Goal: Task Accomplishment & Management: Manage account settings

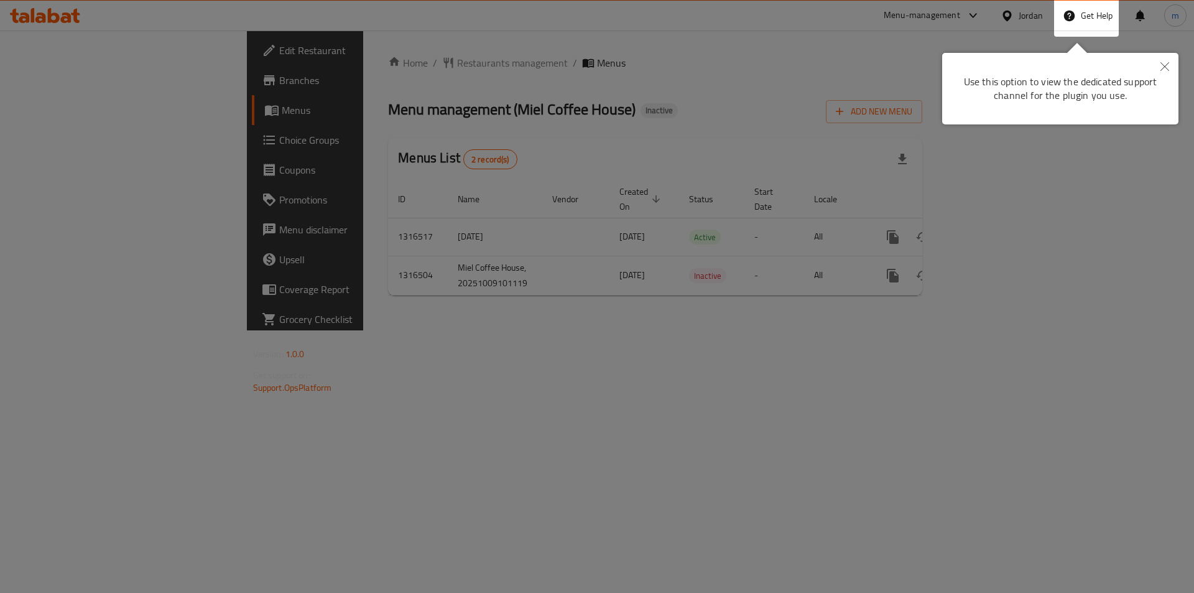
click at [696, 524] on div at bounding box center [597, 296] width 1194 height 593
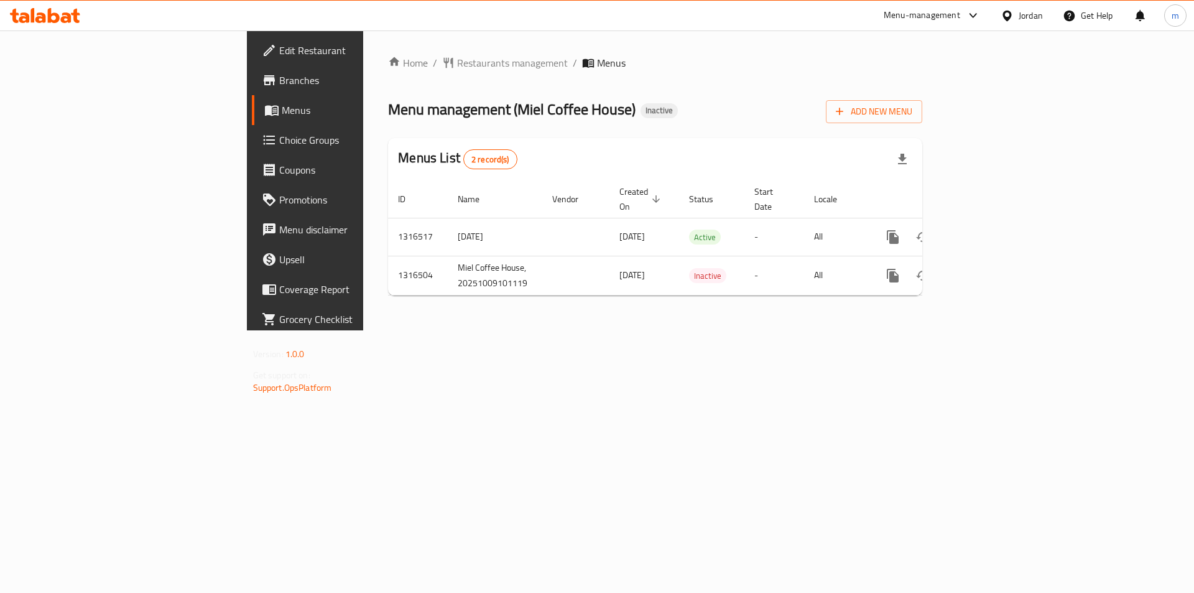
click at [550, 66] on ol "Home / Restaurants management / Menus" at bounding box center [655, 62] width 534 height 15
click at [671, 55] on ol "Home / Restaurants management / Menus" at bounding box center [655, 62] width 534 height 15
click at [943, 22] on div "Menu-management" at bounding box center [922, 15] width 76 height 15
click at [922, 116] on div "Menu management ( Miel Coffee House ) Inactive Add New Menu" at bounding box center [655, 109] width 534 height 28
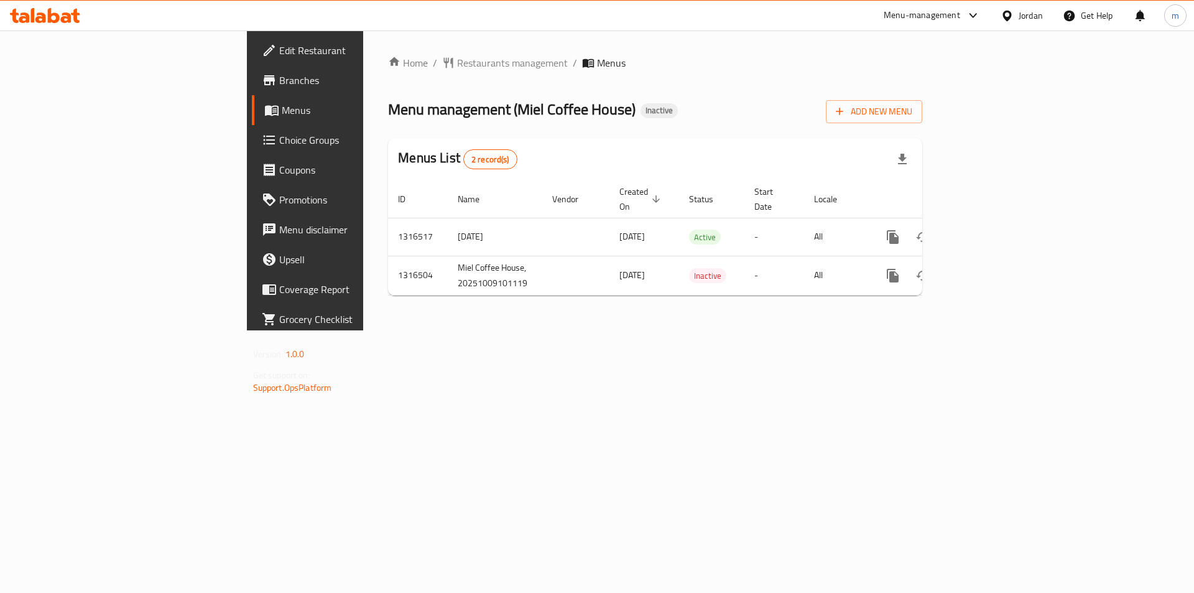
click at [591, 101] on div "Menu management ( Miel Coffee House ) Inactive Add New Menu" at bounding box center [655, 109] width 534 height 28
click at [648, 330] on div "Home / Restaurants management / Menus Menu management ( Miel Coffee House ) Ina…" at bounding box center [655, 180] width 584 height 300
click at [947, 330] on div "Home / Restaurants management / Menus Menu management ( Miel Coffee House ) Ina…" at bounding box center [655, 180] width 584 height 300
click at [627, 330] on div "Home / Restaurants management / Menus Menu management ( Miel Coffee House ) Ina…" at bounding box center [655, 180] width 584 height 300
click at [464, 330] on div "Home / Restaurants management / Menus Menu management ( Miel Coffee House ) Ina…" at bounding box center [655, 180] width 584 height 300
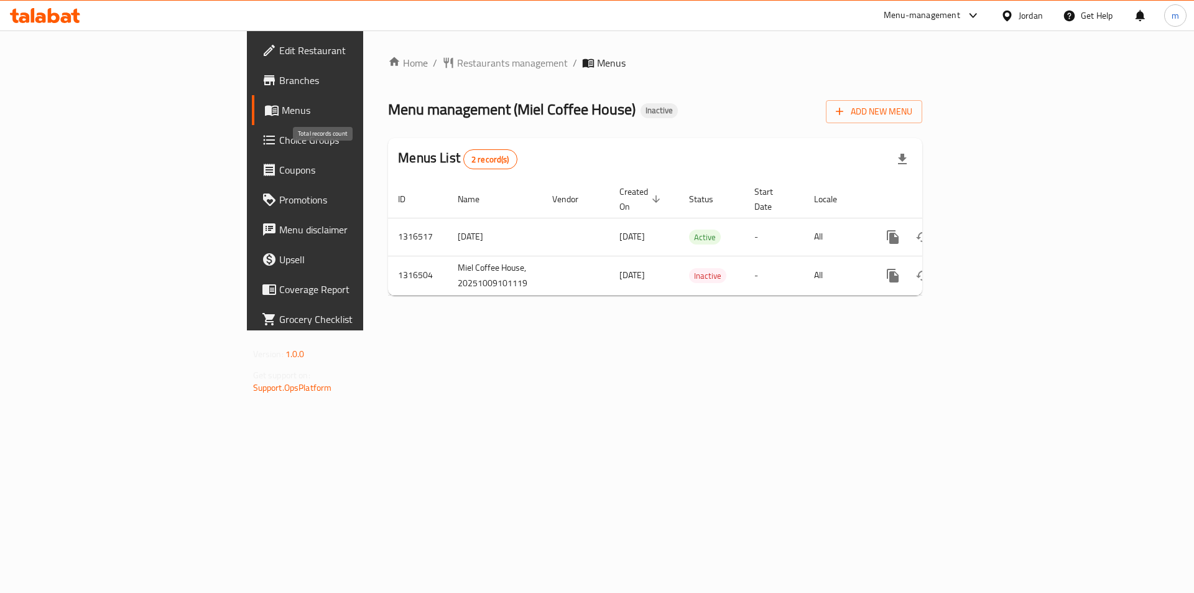
click at [464, 162] on span "2 record(s)" at bounding box center [490, 160] width 53 height 12
click at [388, 153] on div "Menus List 2 record(s)" at bounding box center [655, 159] width 534 height 42
click at [464, 159] on span "2 record(s)" at bounding box center [490, 160] width 53 height 12
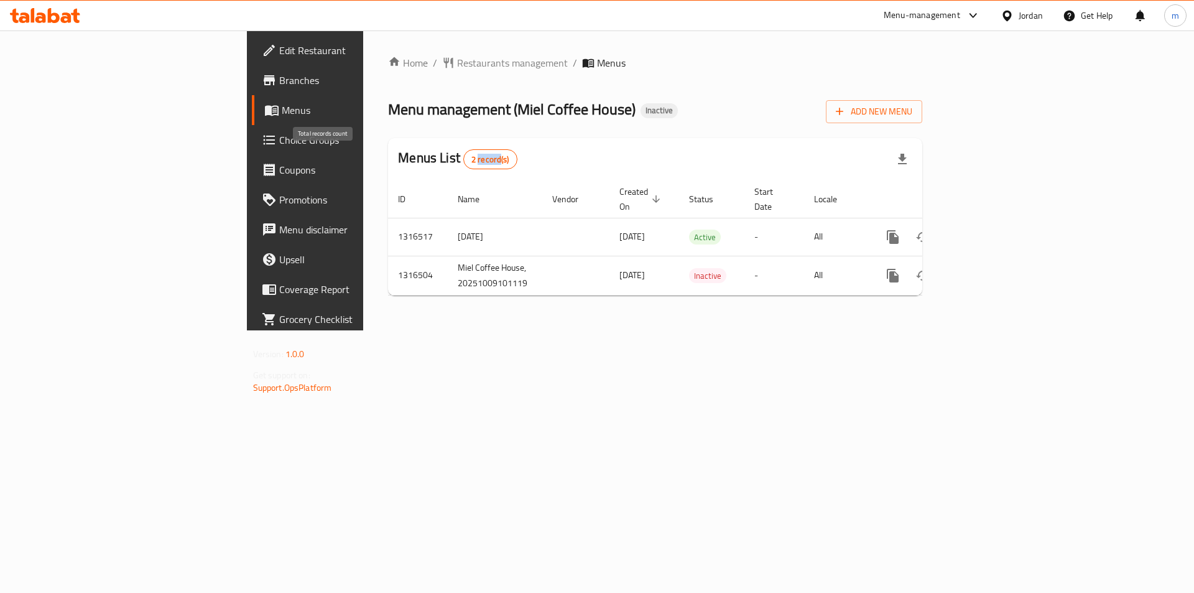
click at [464, 159] on span "2 record(s)" at bounding box center [490, 160] width 53 height 12
click at [464, 155] on span "2 record(s)" at bounding box center [490, 160] width 53 height 12
click at [464, 164] on span "2 record(s)" at bounding box center [490, 160] width 53 height 12
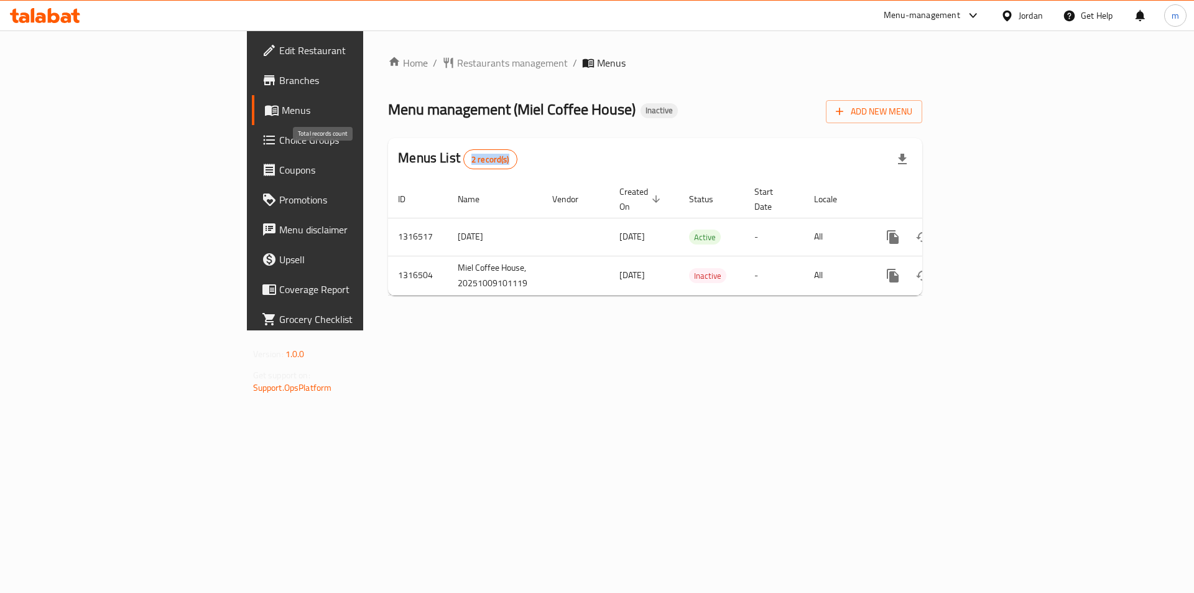
click at [464, 164] on span "2 record(s)" at bounding box center [490, 160] width 53 height 12
click at [388, 150] on div "Menus List 2 record(s)" at bounding box center [655, 159] width 534 height 42
click at [437, 101] on span "Menu management ( Miel Coffee House )" at bounding box center [511, 109] width 247 height 28
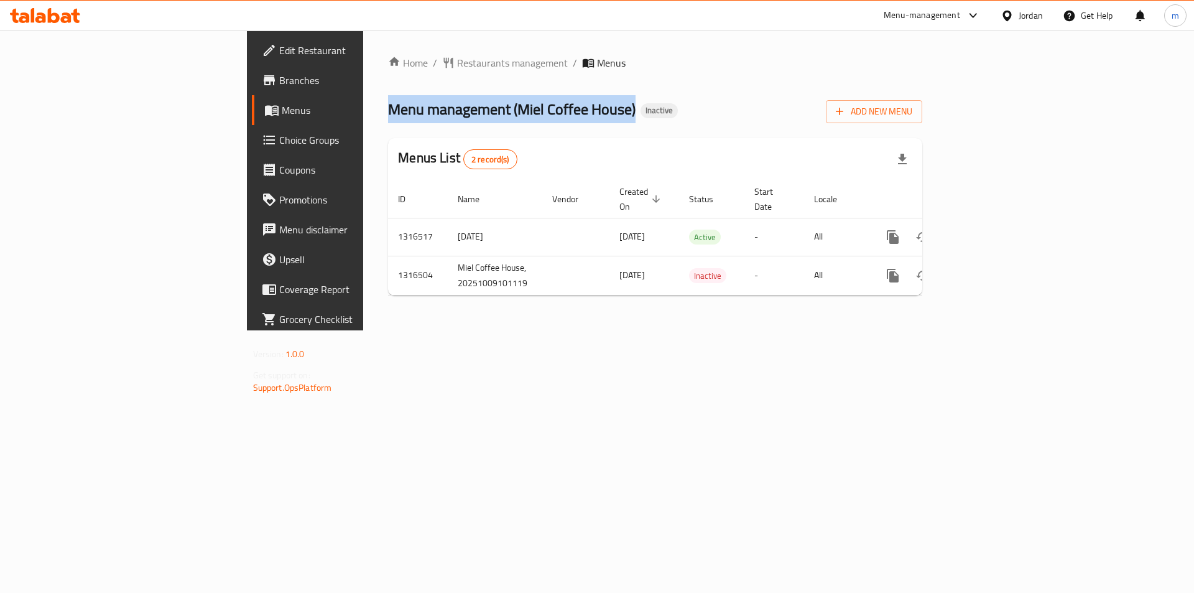
click at [437, 101] on span "Menu management ( Miel Coffee House )" at bounding box center [511, 109] width 247 height 28
click at [647, 81] on div "Home / Restaurants management / Menus Menu management ( Miel Coffee House ) Ina…" at bounding box center [655, 180] width 534 height 250
click at [604, 99] on div "Menu management ( Miel Coffee House ) Inactive Add New Menu" at bounding box center [655, 109] width 534 height 28
click at [591, 330] on div "Home / Restaurants management / Menus Menu management ( Miel Coffee House ) Ina…" at bounding box center [655, 180] width 584 height 300
